Goal: Task Accomplishment & Management: Complete application form

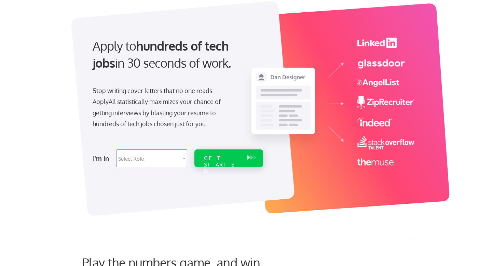
scroll to position [43, 0]
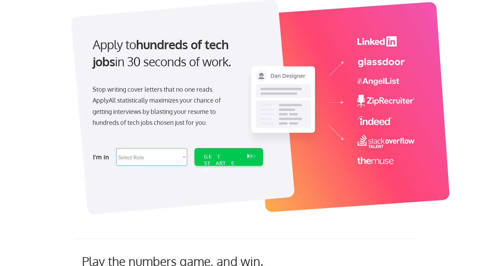
click at [145, 157] on select "Select Role Software Engineering Product Management Customer Success Sales UI/U…" at bounding box center [151, 157] width 71 height 18
select select ""engineering""
click at [217, 158] on div "GET STARTED" at bounding box center [222, 163] width 37 height 20
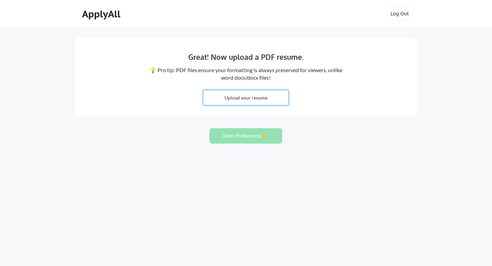
click at [253, 98] on input "file" at bounding box center [245, 97] width 85 height 15
type input "C:\fakepath\Sameekshaa_Resume_Ops.pdf"
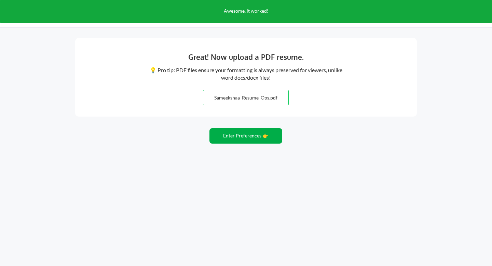
click at [261, 138] on button "Enter Preferences 👉" at bounding box center [245, 135] width 73 height 15
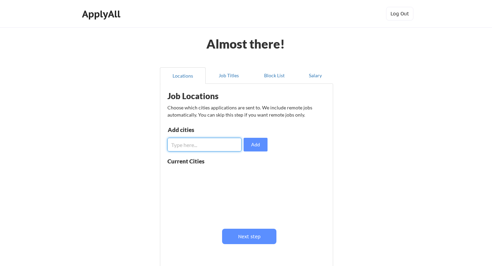
click at [191, 142] on input "input" at bounding box center [204, 145] width 74 height 14
type input "[GEOGRAPHIC_DATA]"
click at [231, 164] on div "Current Cities" at bounding box center [217, 192] width 100 height 68
click at [254, 148] on button "Add" at bounding box center [255, 145] width 24 height 14
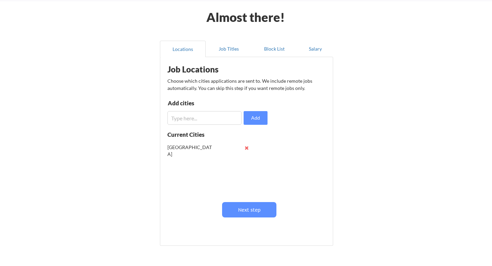
scroll to position [41, 0]
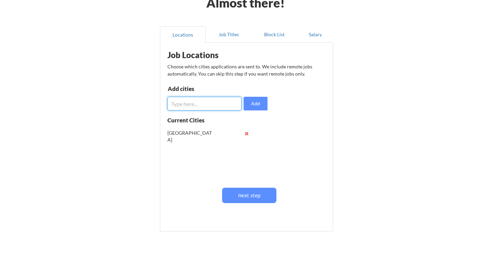
click at [203, 103] on input "input" at bounding box center [204, 104] width 74 height 14
type input "Remote"
click at [261, 104] on button "Add" at bounding box center [255, 104] width 24 height 14
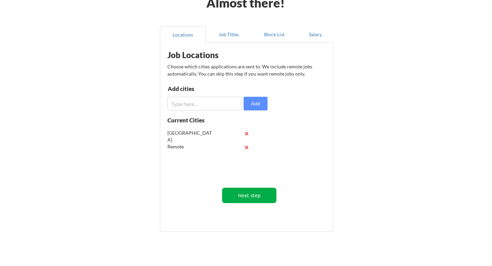
click at [252, 193] on button "Next step" at bounding box center [249, 194] width 54 height 15
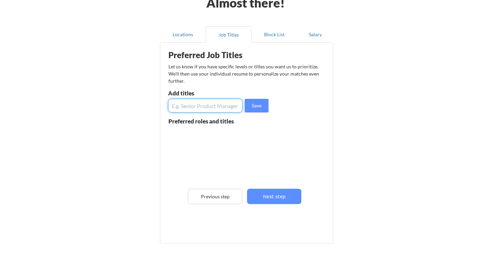
click at [200, 110] on input "input" at bounding box center [205, 106] width 74 height 14
type input "DevOps Engineer"
click at [256, 109] on button "Save" at bounding box center [256, 106] width 24 height 14
click at [210, 107] on input "input" at bounding box center [205, 106] width 74 height 14
type input "SRE"
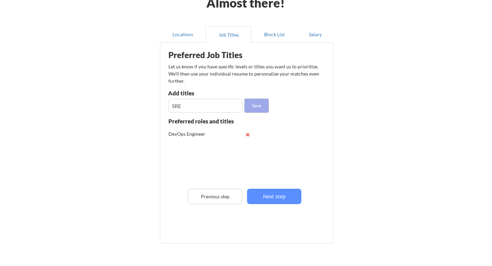
click at [257, 106] on button "Save" at bounding box center [256, 106] width 24 height 14
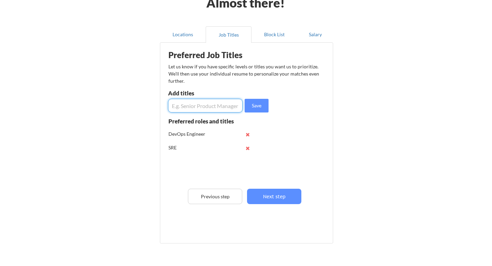
click at [216, 108] on input "input" at bounding box center [205, 106] width 74 height 14
type input "Site Reliability Engineer"
click at [262, 108] on button "Save" at bounding box center [256, 106] width 24 height 14
click at [206, 106] on input "input" at bounding box center [205, 106] width 74 height 14
type input "Software Engineer"
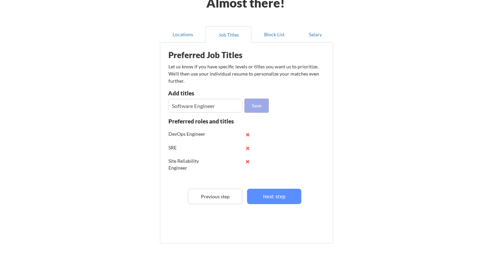
click at [260, 101] on button "Save" at bounding box center [256, 106] width 24 height 14
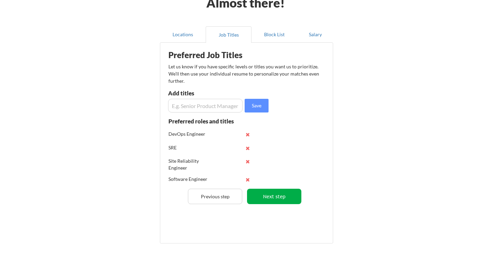
click at [281, 199] on button "Next step" at bounding box center [274, 195] width 54 height 15
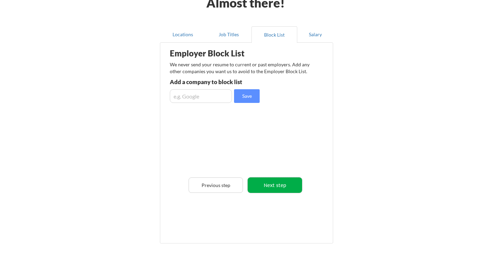
click at [278, 187] on button "Next step" at bounding box center [274, 184] width 54 height 15
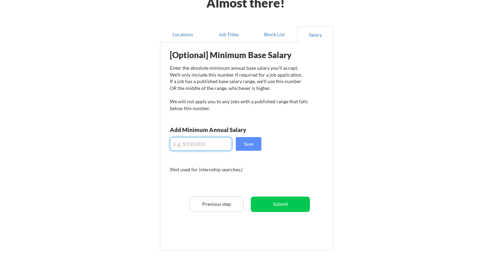
click at [207, 143] on input "input" at bounding box center [201, 144] width 62 height 14
type input "$0"
click at [246, 163] on div "[Optional] Minimum Base Salary Enter the absolute minimum annual base salary yo…" at bounding box center [247, 143] width 168 height 195
click at [214, 160] on div "[Optional] Minimum Base Salary Enter the absolute minimum annual base salary yo…" at bounding box center [247, 143] width 168 height 195
click at [211, 145] on input "input" at bounding box center [201, 144] width 62 height 14
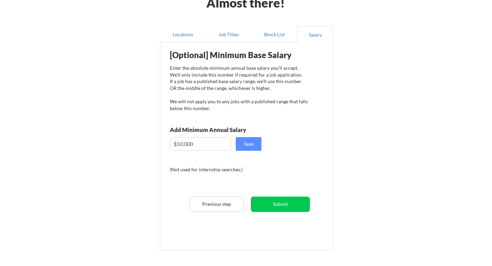
click at [273, 156] on div "[Optional] Minimum Base Salary Enter the absolute minimum annual base salary yo…" at bounding box center [247, 143] width 168 height 195
drag, startPoint x: 196, startPoint y: 142, endPoint x: 154, endPoint y: 143, distance: 42.7
click at [154, 143] on div "Almost there! Locations Job Titles Block List Salary Employer Block List We nev…" at bounding box center [246, 135] width 492 height 353
type input "$90,000"
click at [204, 160] on div "[Optional] Minimum Base Salary Enter the absolute minimum annual base salary yo…" at bounding box center [247, 143] width 168 height 195
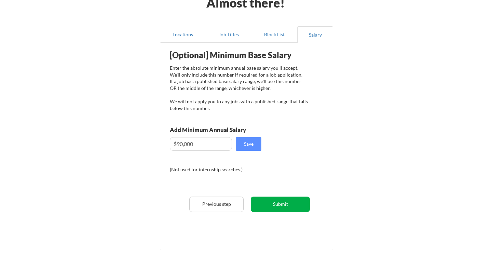
click at [280, 206] on button "Submit" at bounding box center [280, 203] width 59 height 15
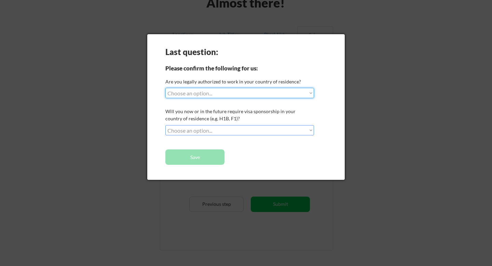
click at [220, 92] on select "Choose an option... Yes, I am a US Citizen Yes, I am a Canadian Citizen Yes, I …" at bounding box center [239, 93] width 148 height 10
select select ""yes__i_am_here_on_a_visa__h1b__opt__etc__""
click at [217, 130] on select "Choose an option... No, I will not need sponsorship Yes, I will need sponsorship" at bounding box center [239, 130] width 148 height 10
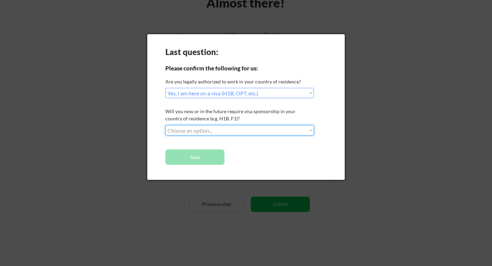
select select ""no__i_will_not_need_sponsorship""
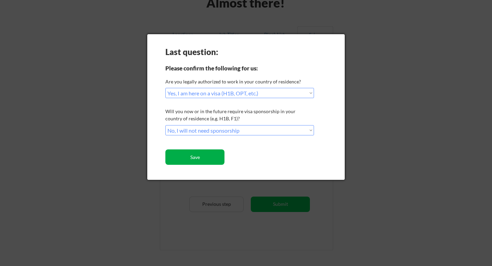
click at [212, 159] on button "Save" at bounding box center [194, 156] width 59 height 15
